Goal: Find specific page/section: Find specific page/section

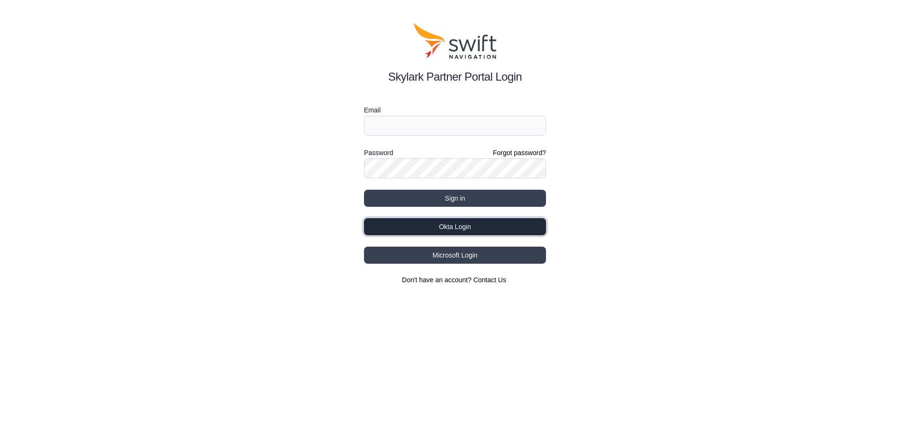
click at [434, 227] on button "Okta Login" at bounding box center [455, 226] width 182 height 17
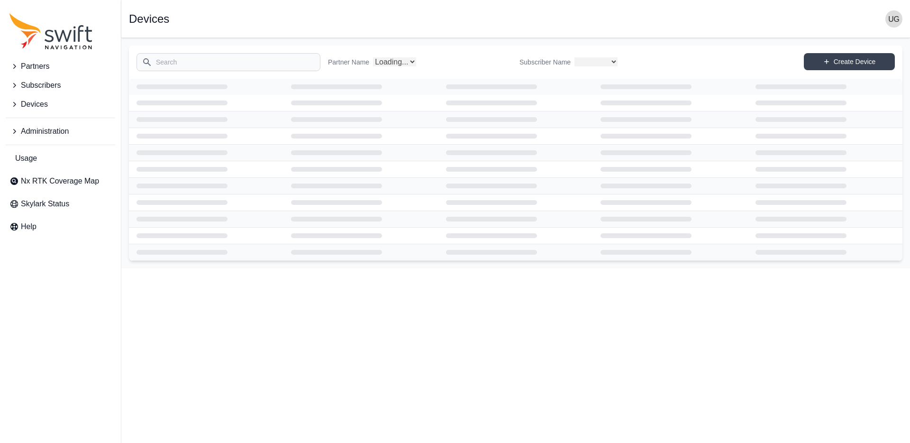
select select
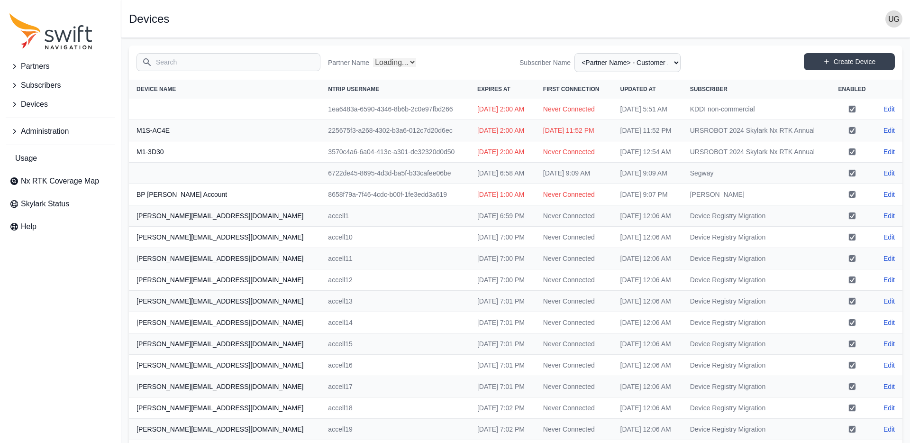
select select "Partner Name"
click at [260, 64] on input "Search" at bounding box center [229, 62] width 184 height 18
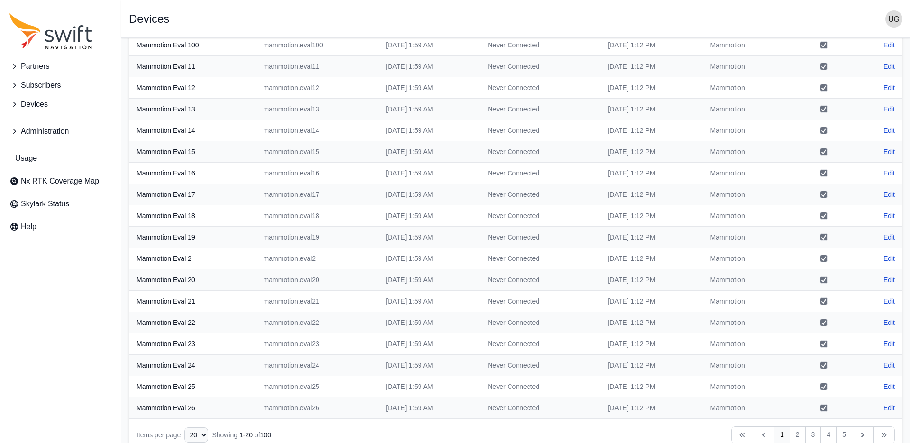
scroll to position [122, 0]
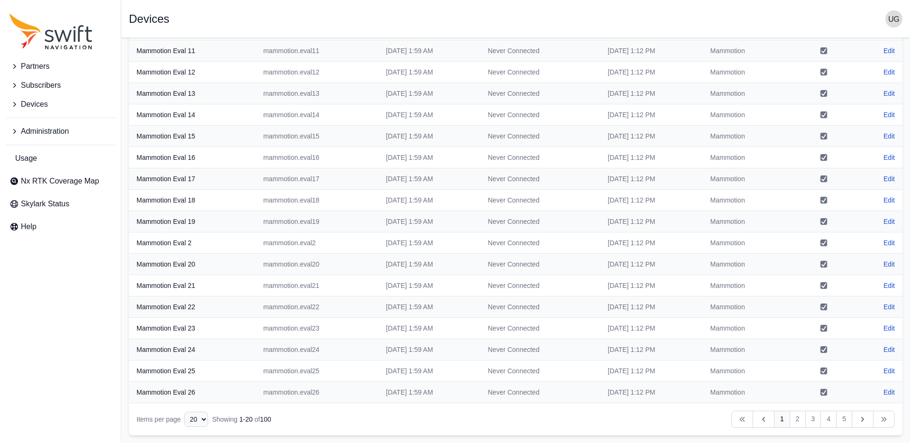
type input "mammo"
click at [200, 414] on select "10 15 20 25 50" at bounding box center [196, 418] width 24 height 15
select select "50"
click at [184, 427] on select "10 15 20 25 50" at bounding box center [196, 418] width 24 height 15
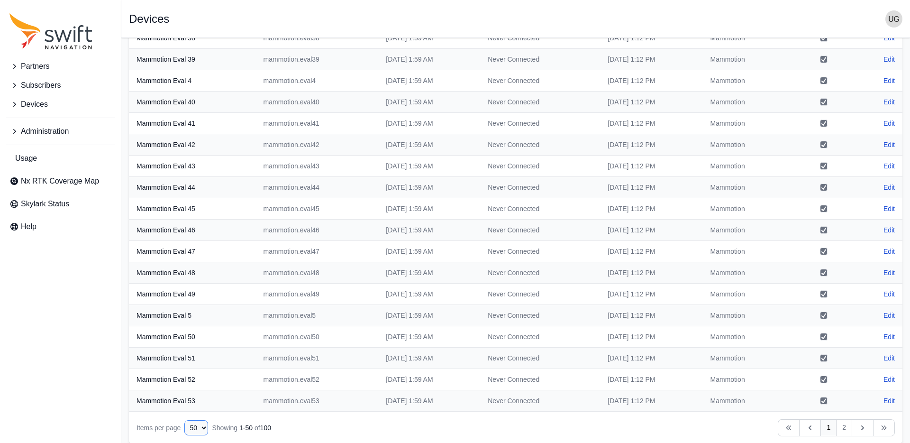
scroll to position [762, 0]
